Goal: Transaction & Acquisition: Purchase product/service

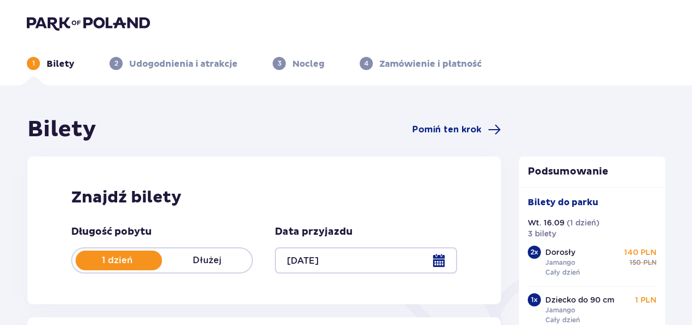
drag, startPoint x: 24, startPoint y: 18, endPoint x: 149, endPoint y: 20, distance: 125.5
click at [149, 20] on div at bounding box center [346, 22] width 656 height 15
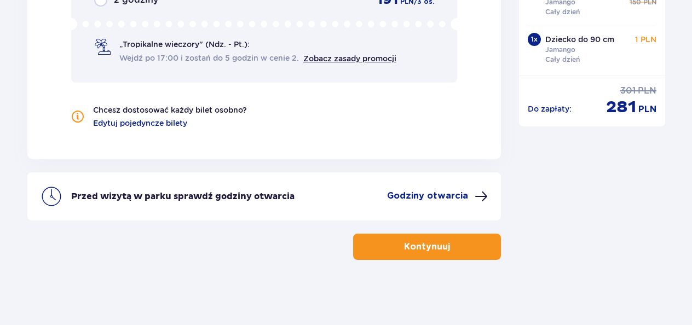
scroll to position [1240, 0]
click at [390, 250] on button "Kontynuuj" at bounding box center [427, 246] width 148 height 26
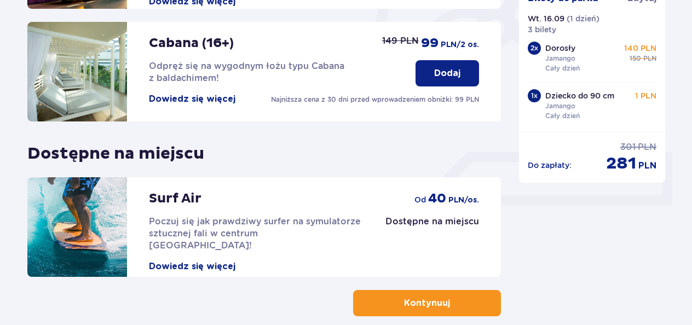
scroll to position [417, 0]
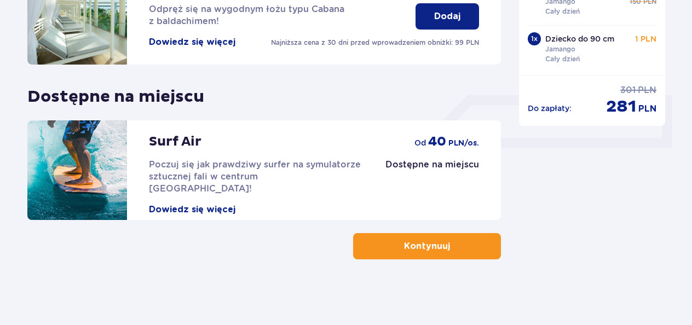
click at [472, 236] on button "Kontynuuj" at bounding box center [427, 246] width 148 height 26
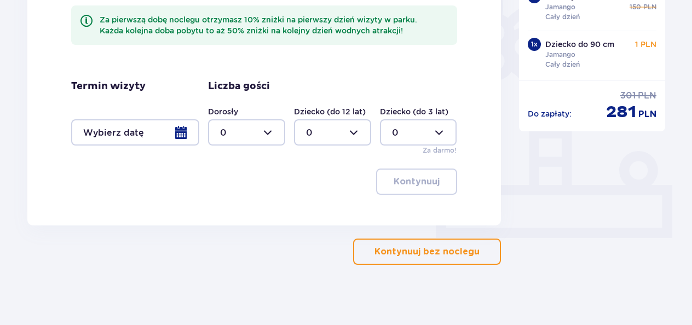
scroll to position [328, 0]
click at [468, 257] on p "Kontynuuj bez noclegu" at bounding box center [427, 251] width 105 height 12
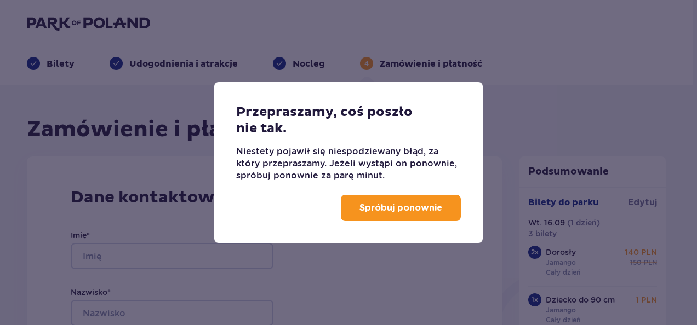
click at [409, 198] on button "Spróbuj ponownie" at bounding box center [401, 208] width 120 height 26
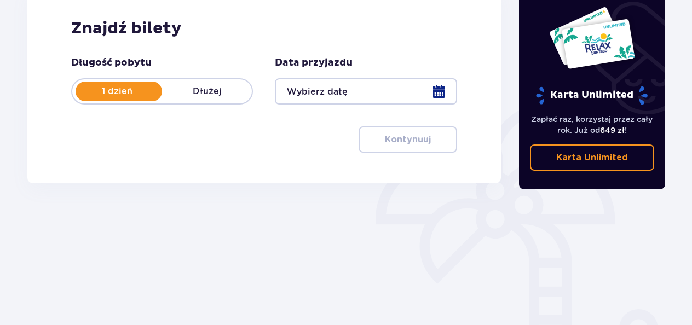
scroll to position [168, 0]
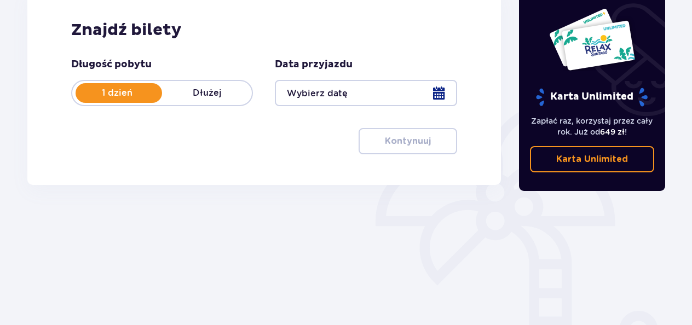
click at [440, 91] on div at bounding box center [366, 93] width 182 height 26
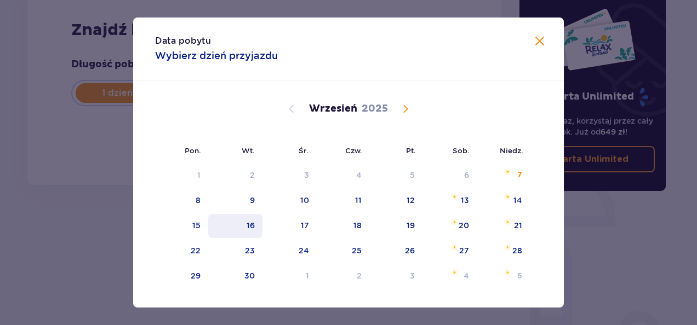
click at [231, 226] on div "16" at bounding box center [235, 226] width 54 height 24
type input "[DATE]"
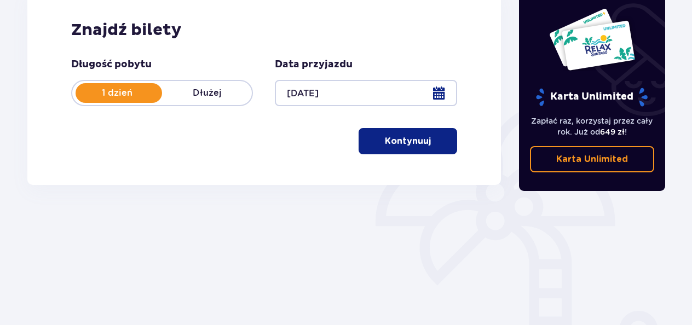
click at [410, 147] on button "Kontynuuj" at bounding box center [408, 141] width 99 height 26
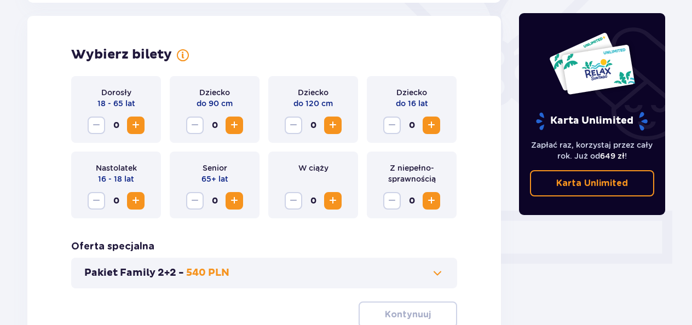
scroll to position [305, 0]
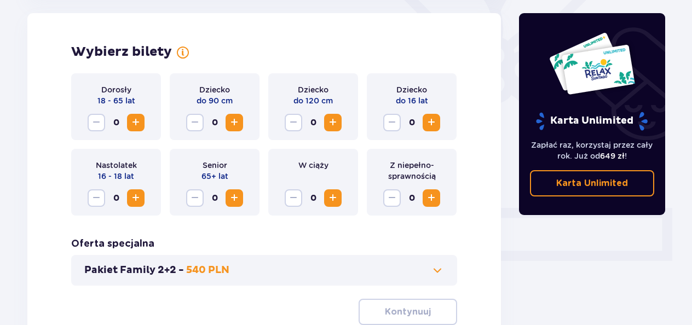
click at [139, 127] on span "Increase" at bounding box center [135, 122] width 13 height 13
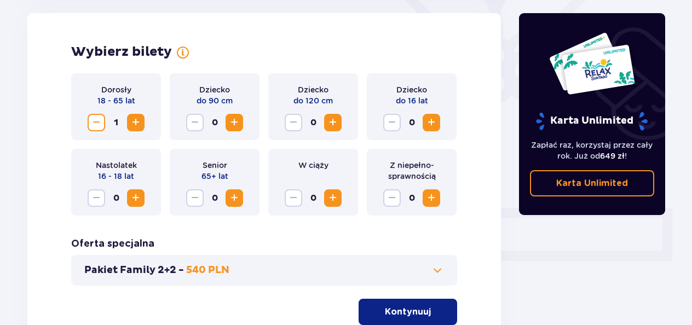
click at [139, 127] on span "Increase" at bounding box center [135, 122] width 13 height 13
click at [237, 123] on span "Increase" at bounding box center [234, 122] width 13 height 13
click at [176, 47] on span at bounding box center [182, 52] width 13 height 13
click at [412, 308] on p "Kontynuuj" at bounding box center [408, 312] width 46 height 12
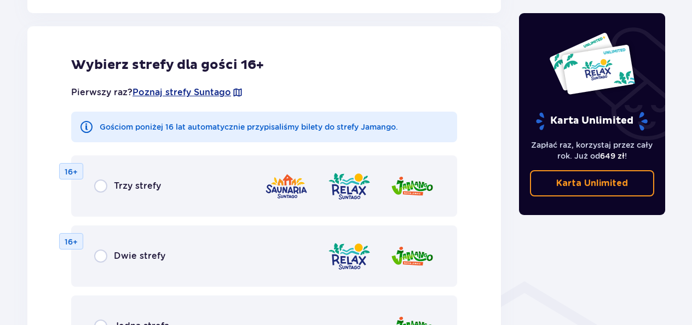
scroll to position [819, 0]
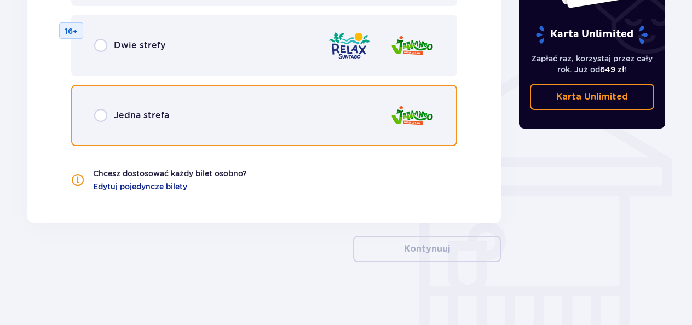
click at [96, 115] on input "radio" at bounding box center [100, 115] width 13 height 13
radio input "true"
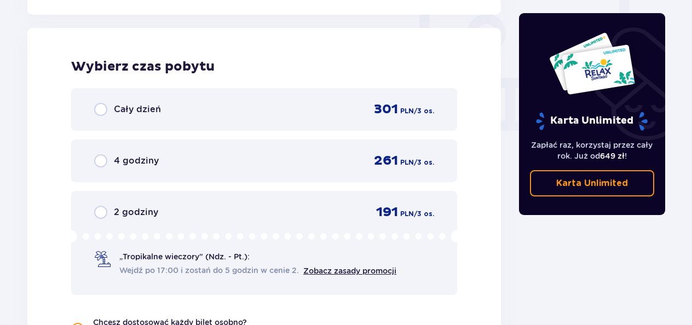
scroll to position [1029, 0]
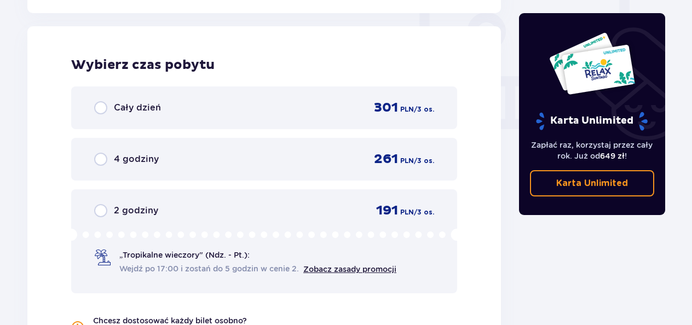
click at [91, 112] on div "Cały dzień 301 PLN / 3 os." at bounding box center [264, 108] width 386 height 43
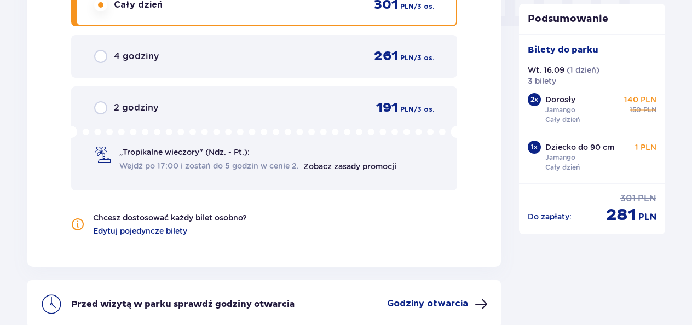
scroll to position [1240, 0]
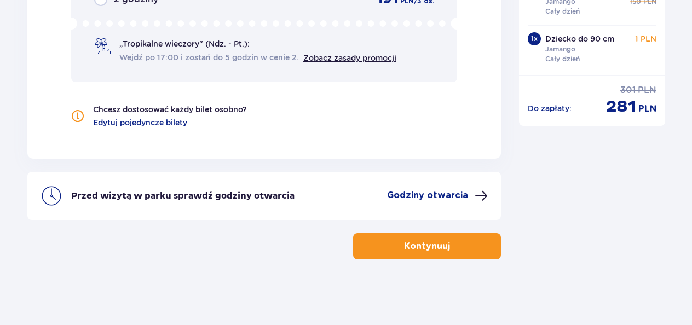
click at [380, 252] on button "Kontynuuj" at bounding box center [427, 246] width 148 height 26
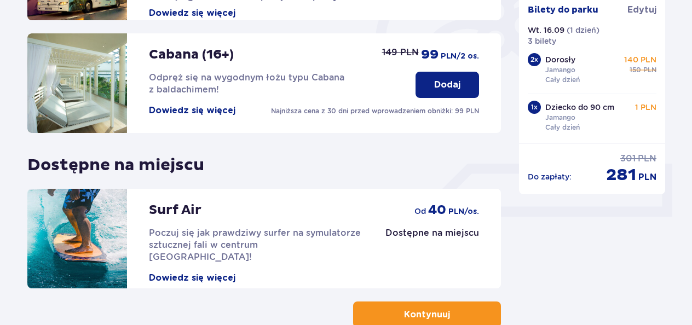
scroll to position [417, 0]
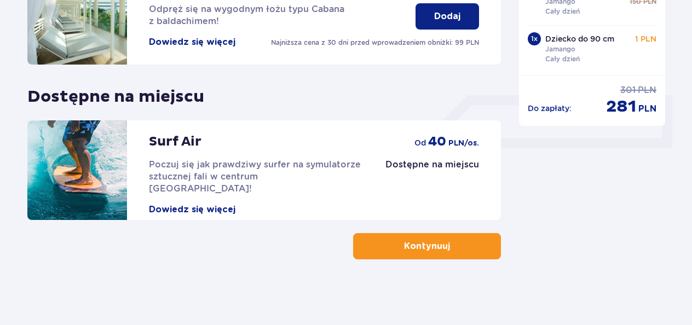
click at [404, 246] on p "Kontynuuj" at bounding box center [427, 246] width 46 height 12
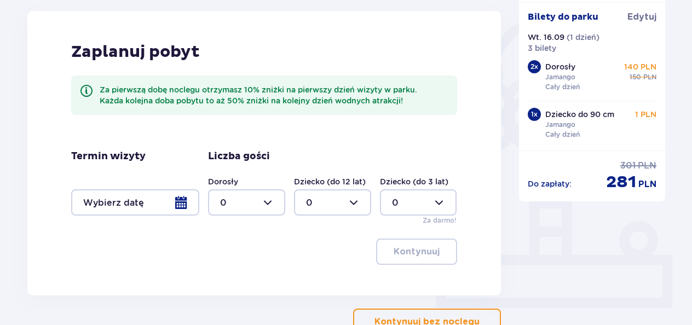
scroll to position [333, 0]
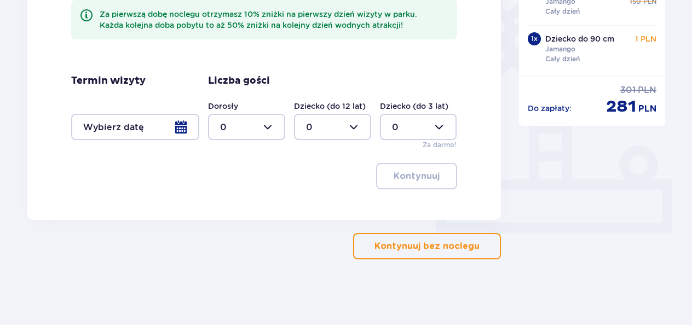
click at [408, 248] on p "Kontynuuj bez noclegu" at bounding box center [427, 246] width 105 height 12
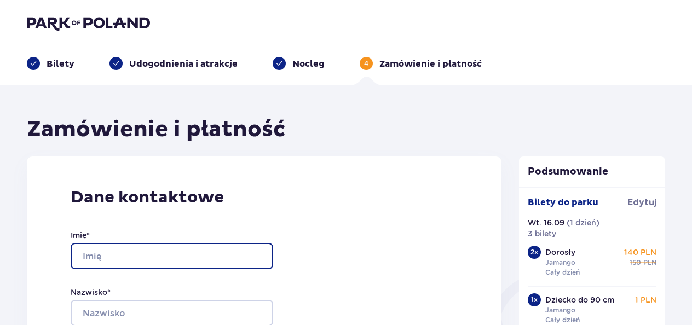
click at [192, 259] on input "Imię *" at bounding box center [172, 256] width 203 height 26
type input "Darya"
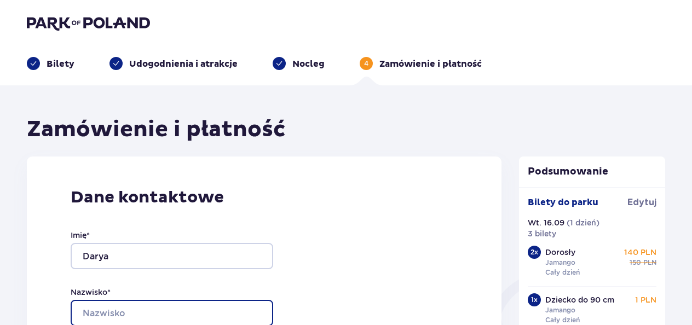
type input "Kryvenia"
type input "[EMAIL_ADDRESS][DOMAIN_NAME]"
type input "577924813"
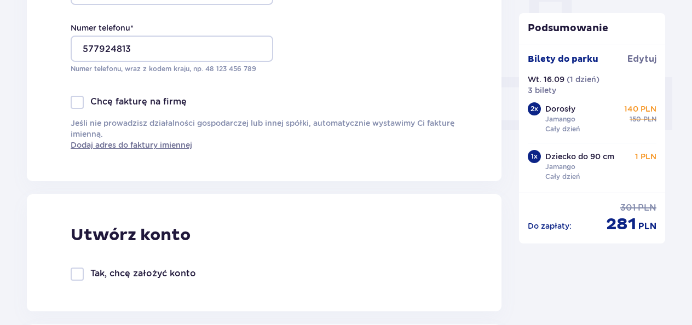
scroll to position [456, 0]
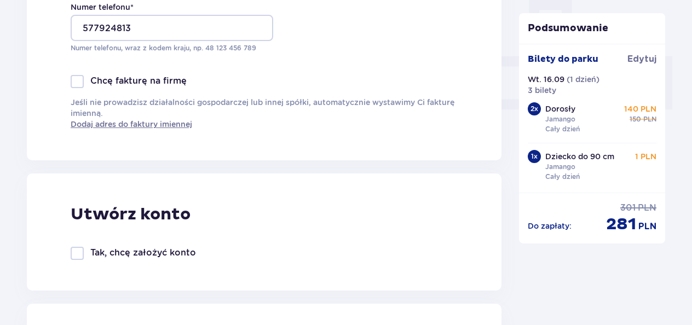
drag, startPoint x: 232, startPoint y: 257, endPoint x: 164, endPoint y: 225, distance: 76.0
click at [164, 225] on p "Utwórz konto" at bounding box center [131, 214] width 120 height 21
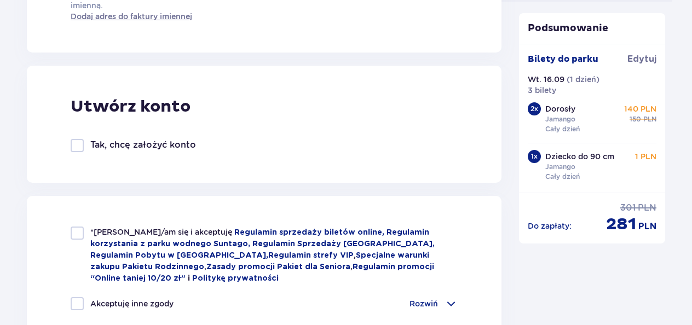
scroll to position [606, 0]
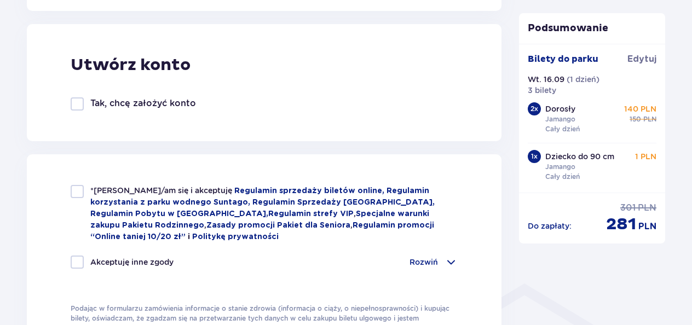
click at [78, 191] on div at bounding box center [77, 191] width 13 height 13
checkbox input "true"
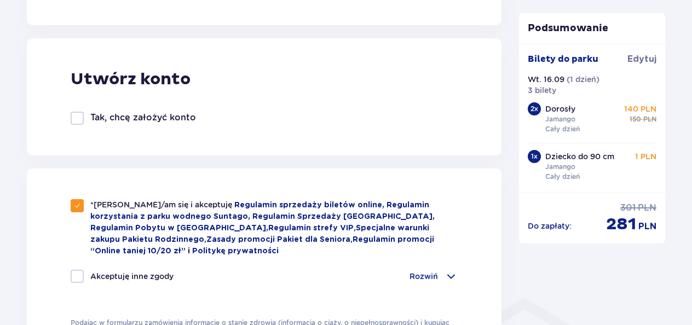
scroll to position [587, 0]
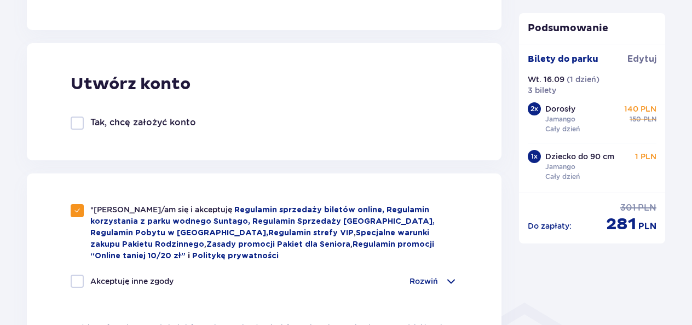
click at [76, 280] on div at bounding box center [77, 281] width 13 height 13
checkbox input "true"
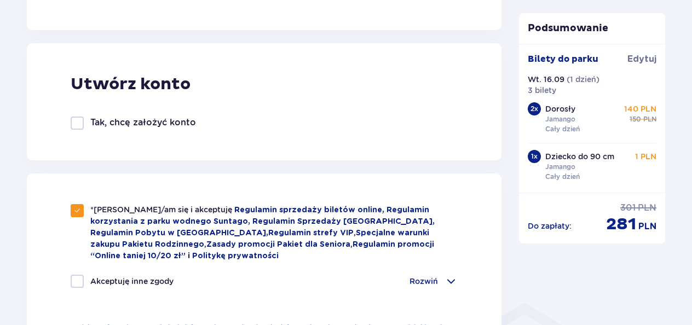
checkbox input "true"
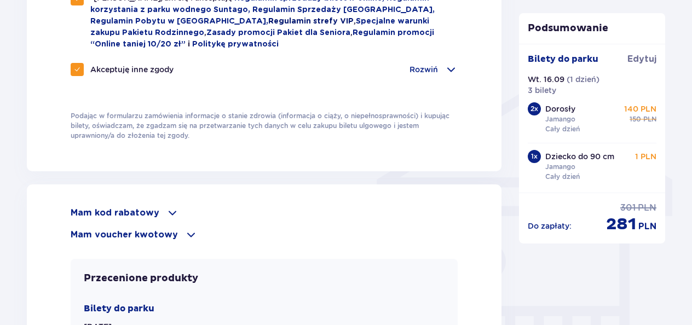
scroll to position [799, 0]
click at [166, 214] on span at bounding box center [172, 212] width 13 height 13
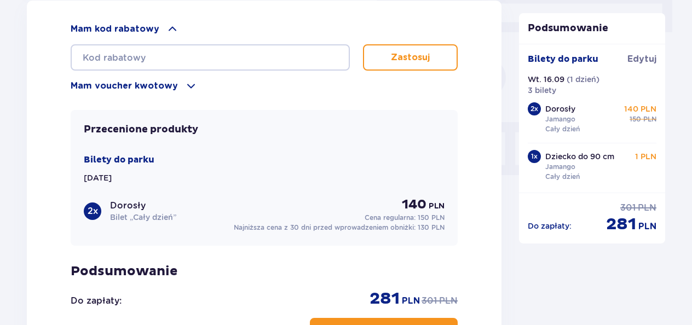
scroll to position [988, 0]
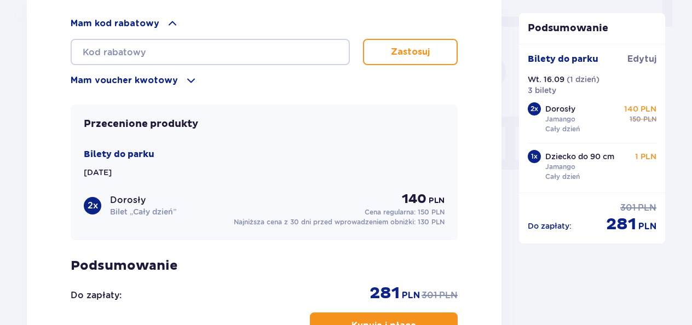
click at [152, 207] on p "Bilet „Cały dzień”" at bounding box center [143, 212] width 66 height 11
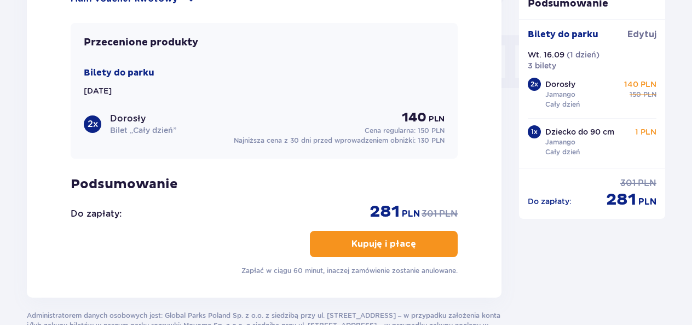
scroll to position [1071, 0]
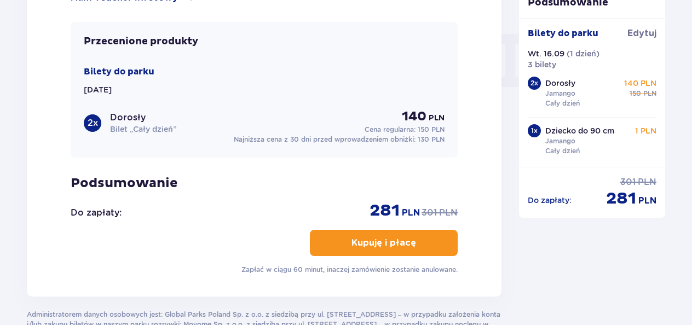
click at [377, 248] on button "Kupuję i płacę" at bounding box center [384, 243] width 148 height 26
